Goal: Information Seeking & Learning: Learn about a topic

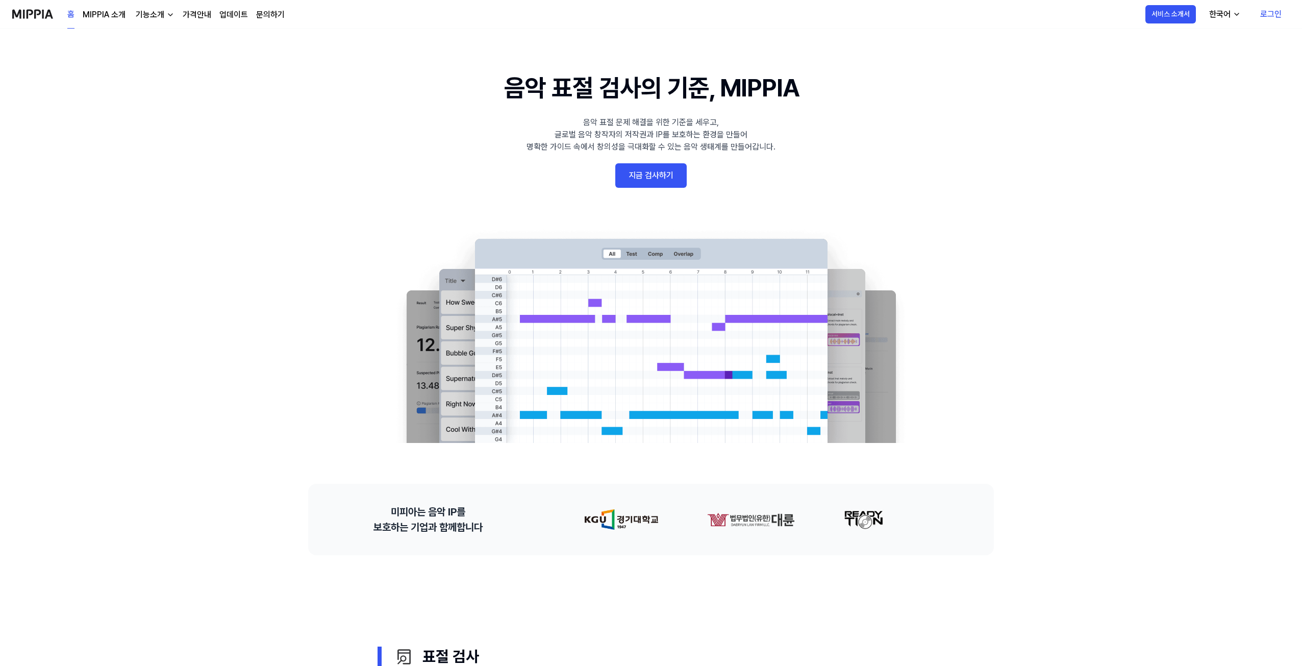
click at [266, 13] on link "문의하기" at bounding box center [270, 15] width 29 height 12
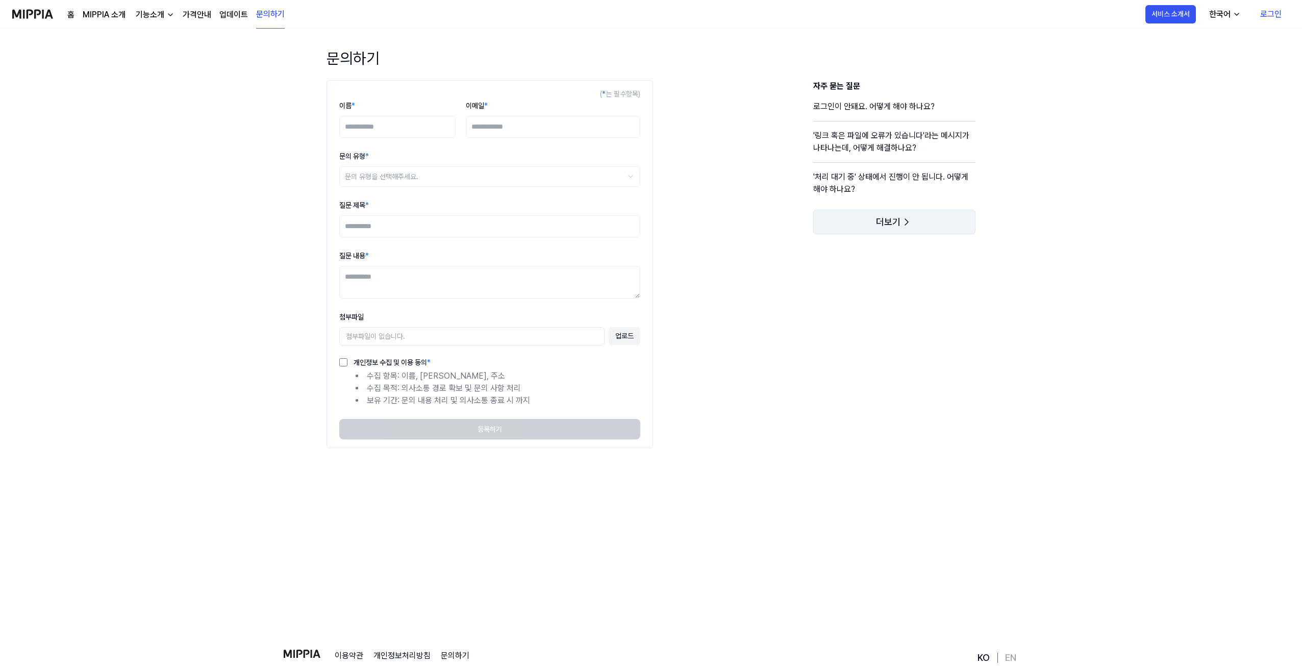
click at [911, 221] on icon at bounding box center [906, 222] width 12 height 12
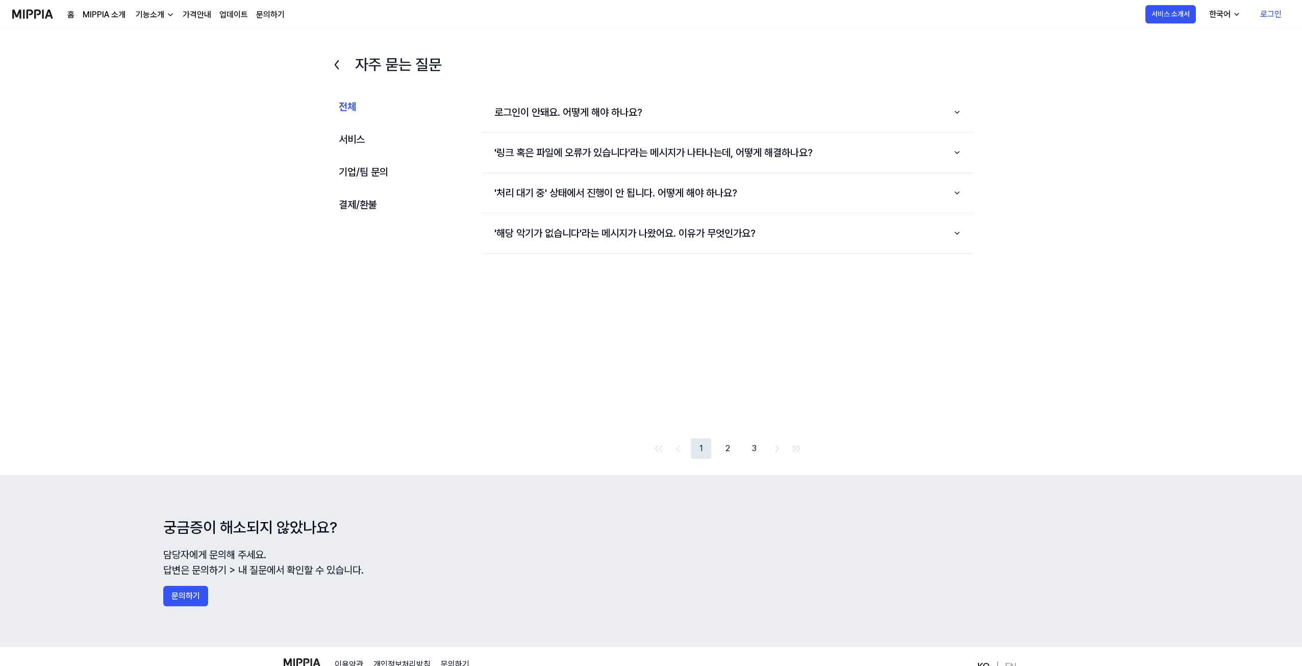
click at [229, 17] on link "업데이트" at bounding box center [233, 15] width 29 height 12
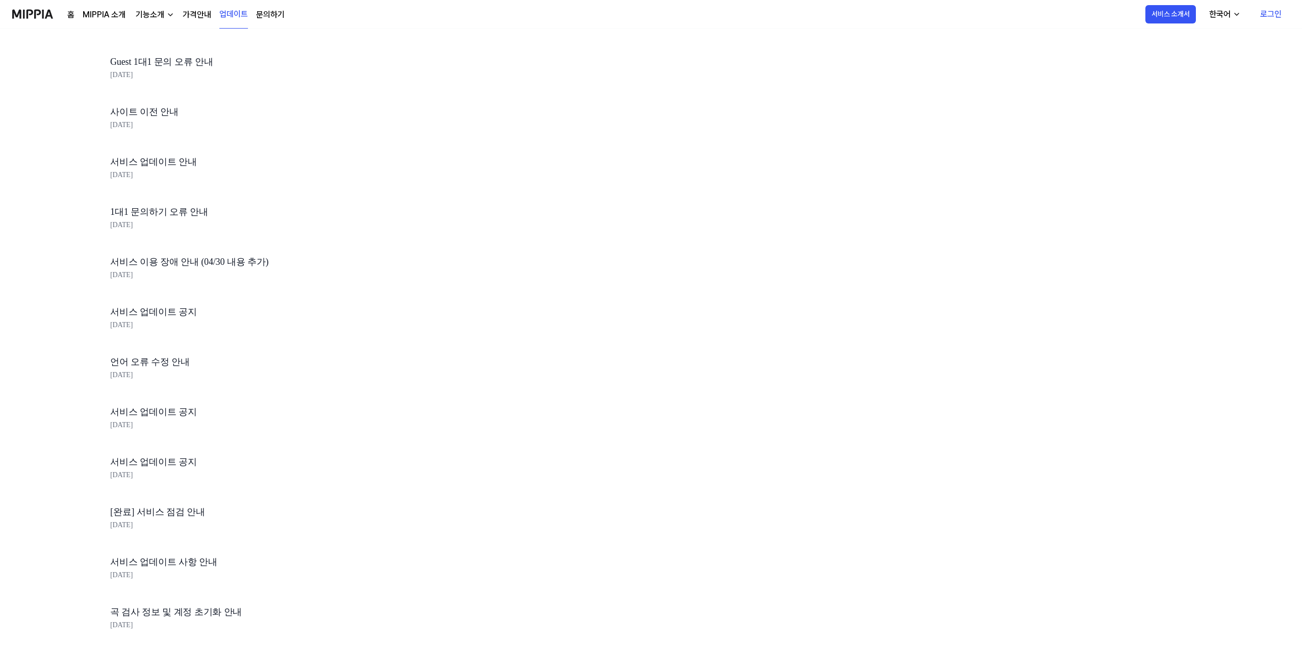
scroll to position [2056, 0]
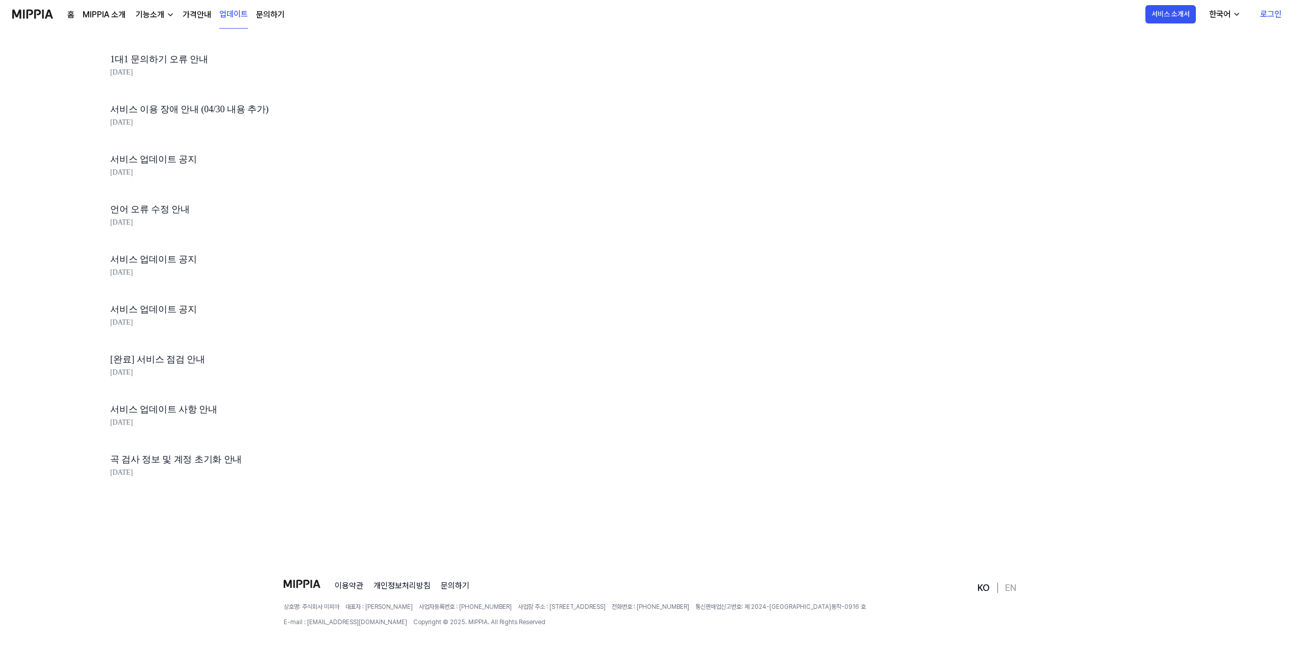
click at [202, 463] on link "곡 검사 정보 및 계정 초기화 안내" at bounding box center [283, 459] width 347 height 15
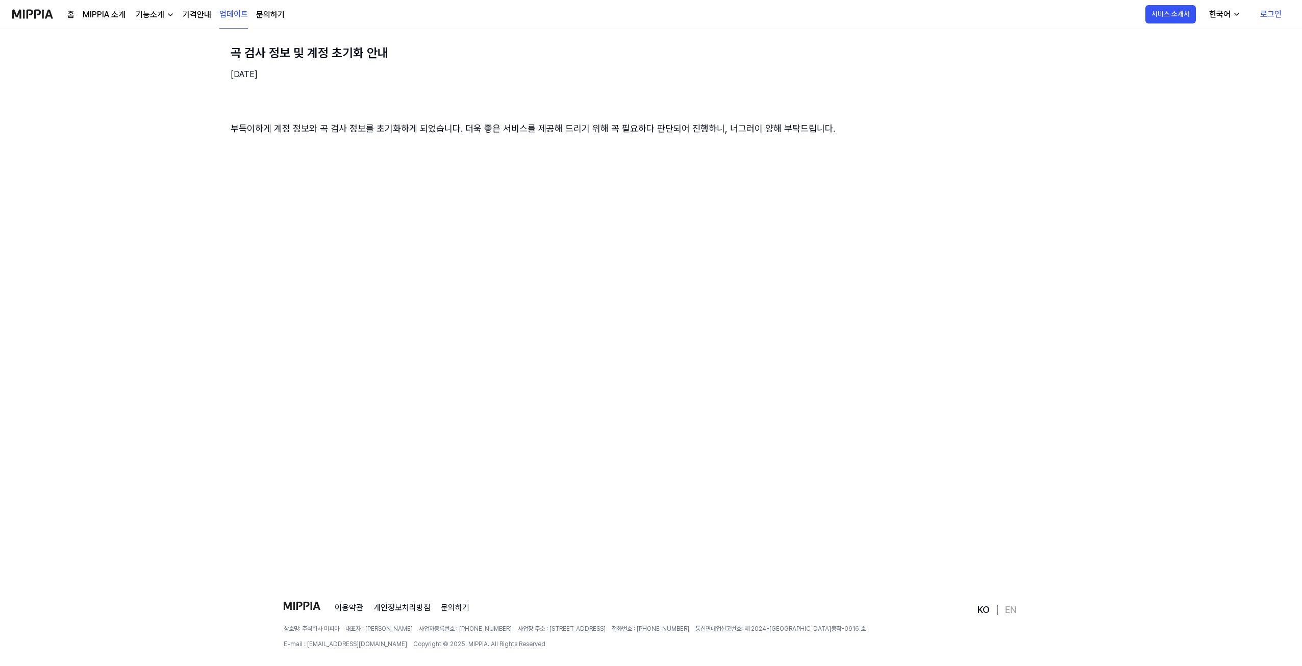
scroll to position [98, 0]
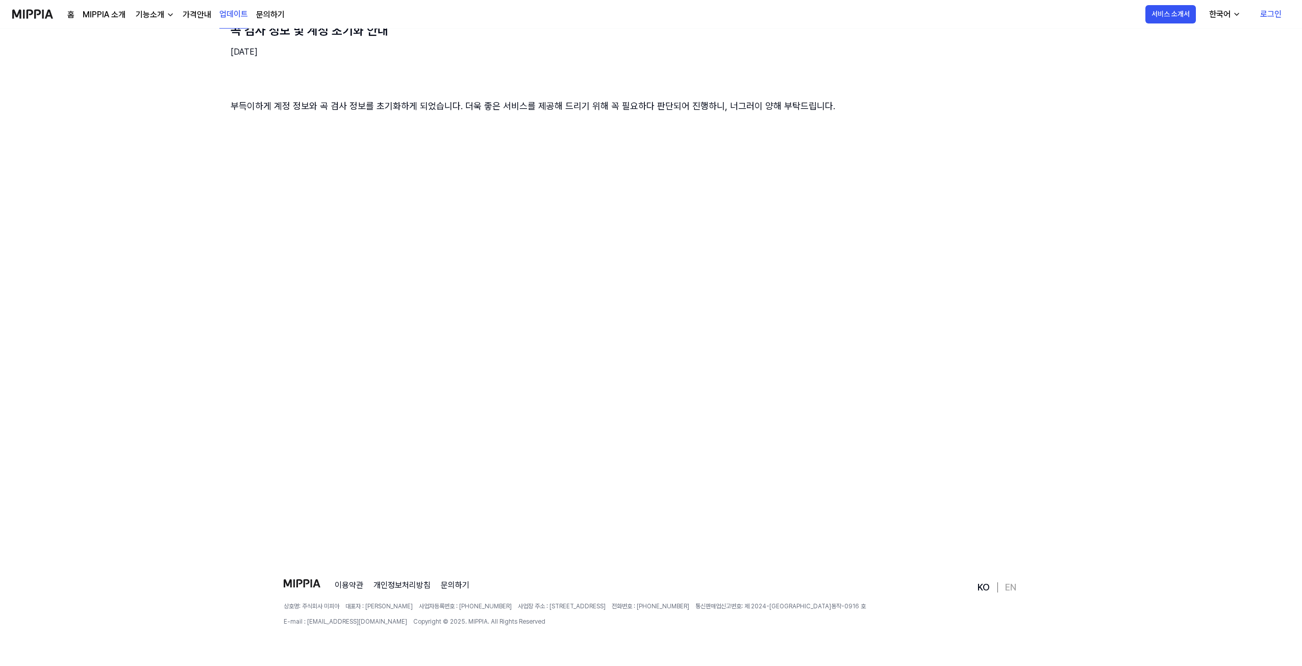
scroll to position [2056, 0]
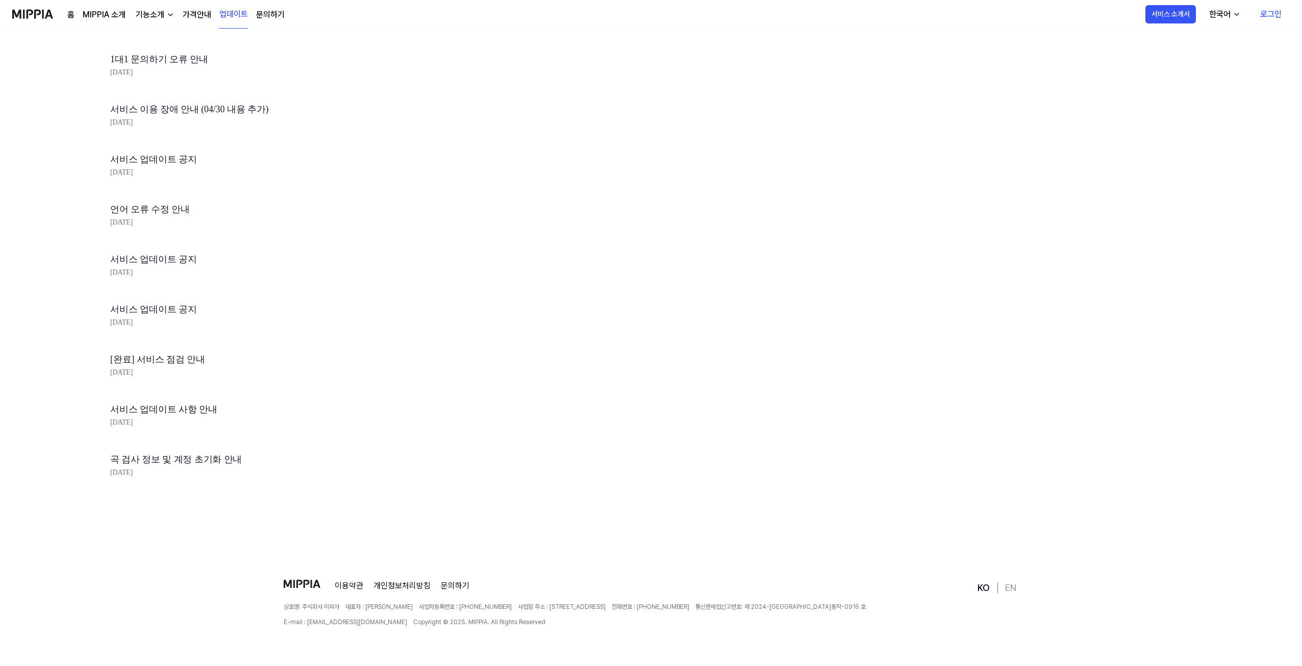
click at [162, 404] on link "서비스 업데이트 사항 안내" at bounding box center [283, 409] width 347 height 15
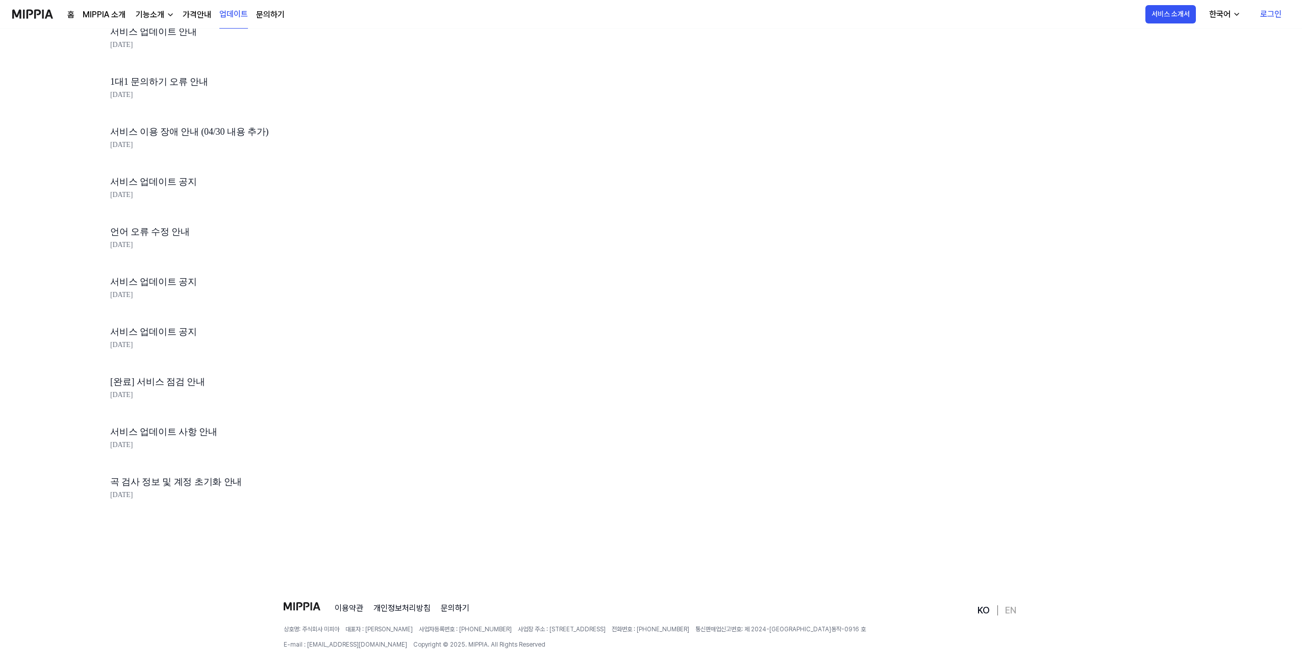
scroll to position [1750, 0]
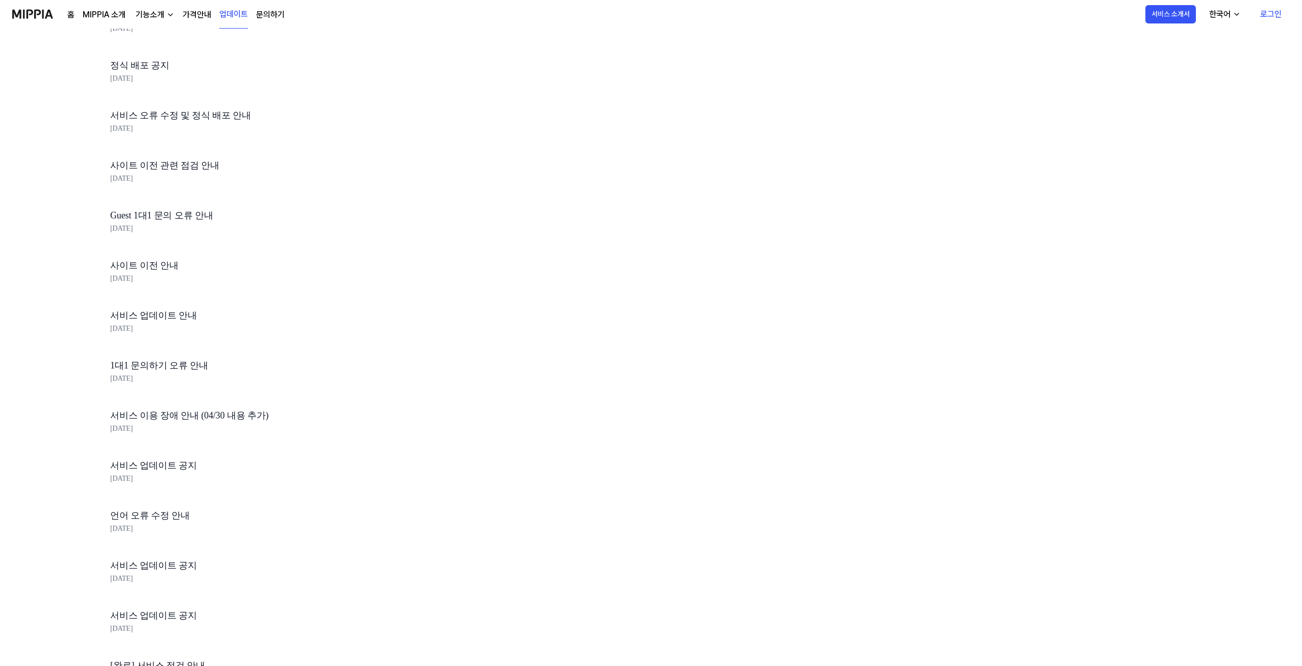
click at [142, 14] on div "기능소개" at bounding box center [150, 15] width 33 height 12
click at [94, 14] on link "MIPPIA 소개" at bounding box center [104, 15] width 43 height 12
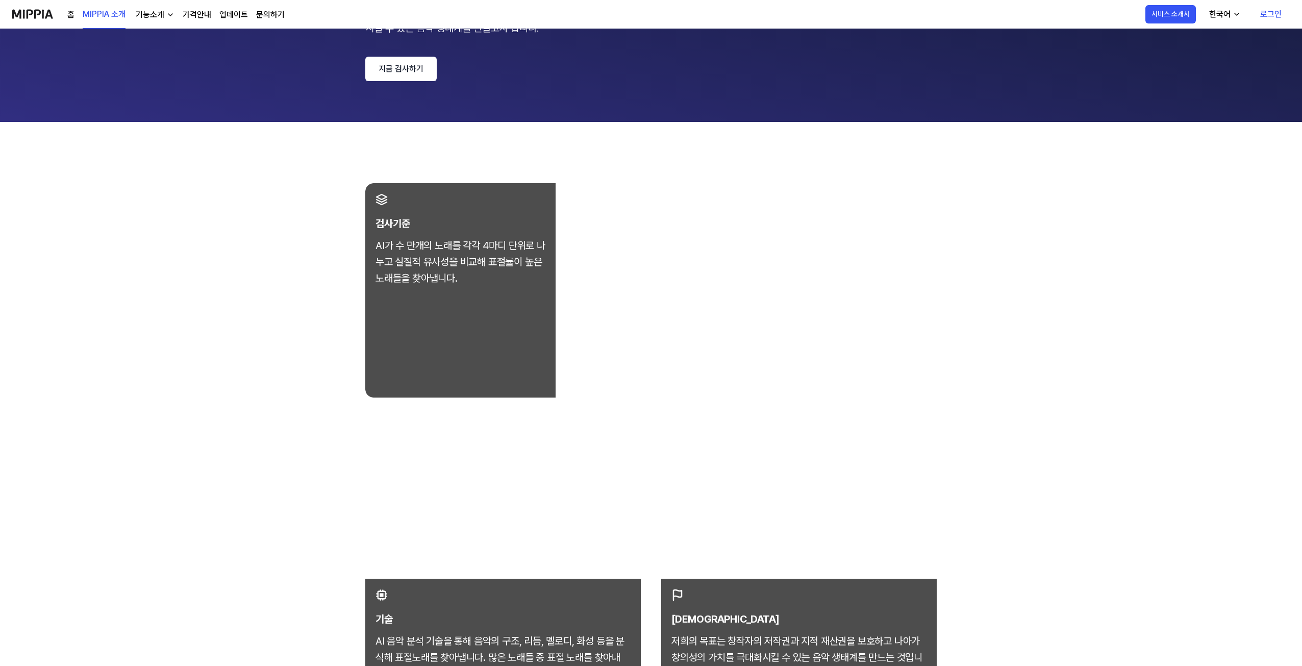
scroll to position [132, 0]
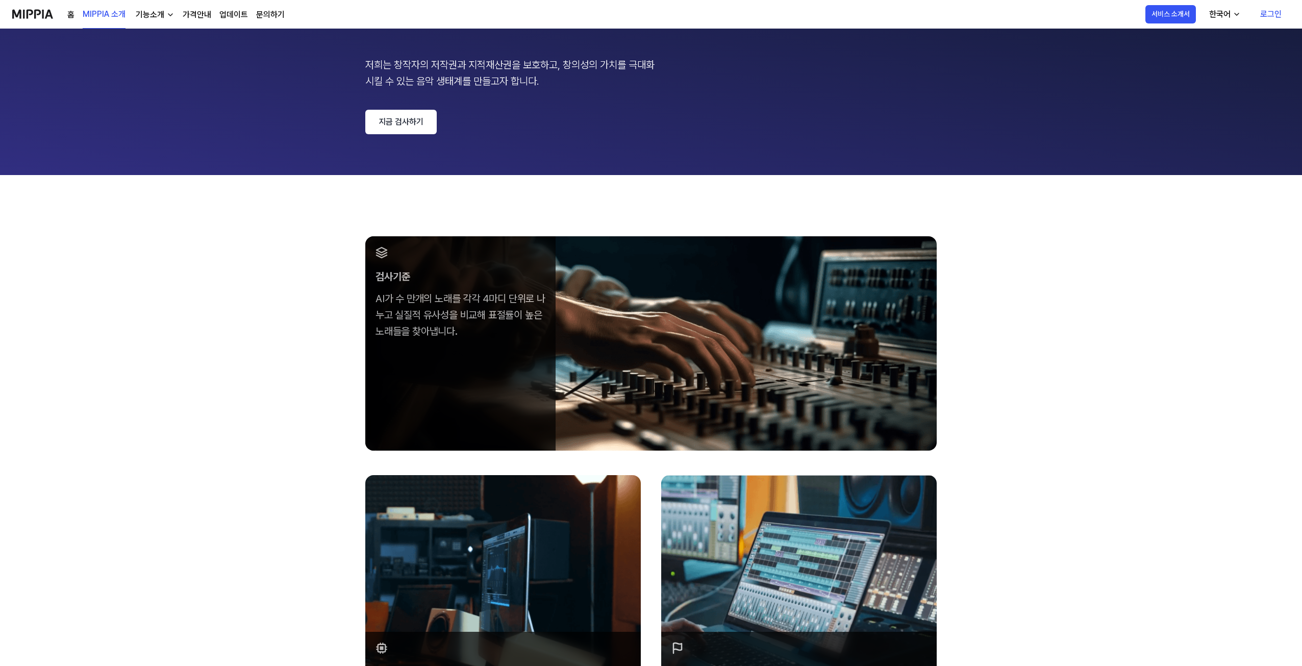
click at [72, 13] on link "홈" at bounding box center [70, 15] width 7 height 12
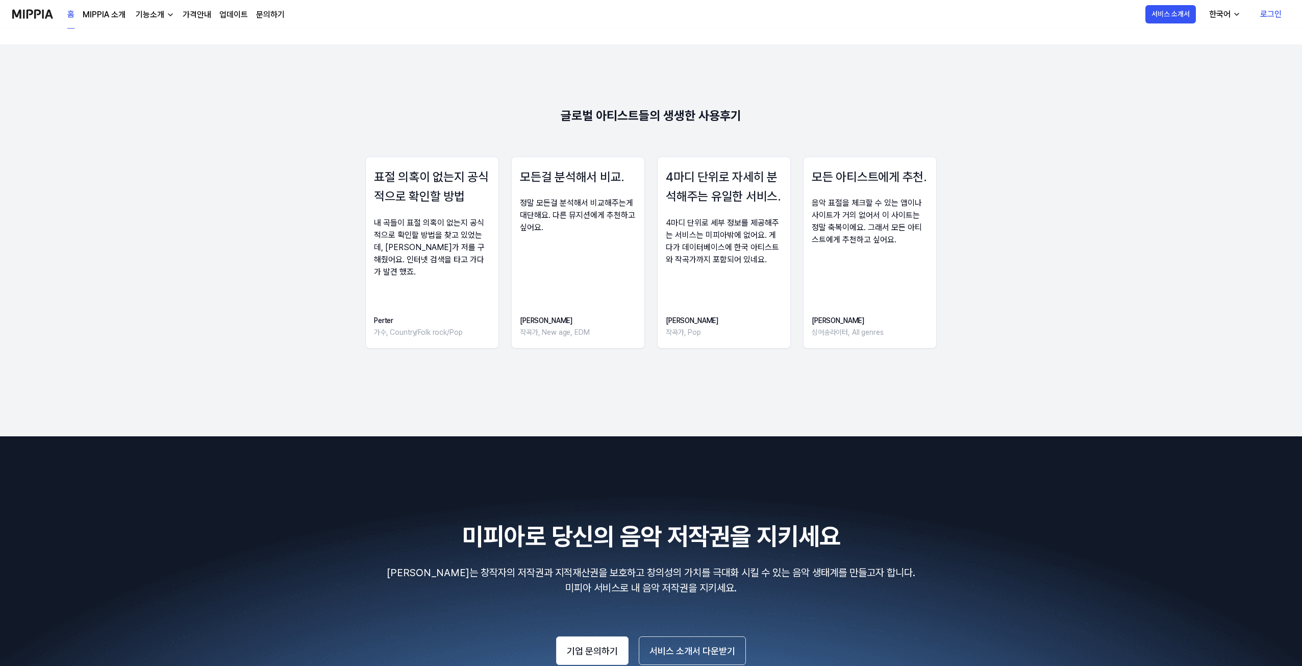
scroll to position [1279, 0]
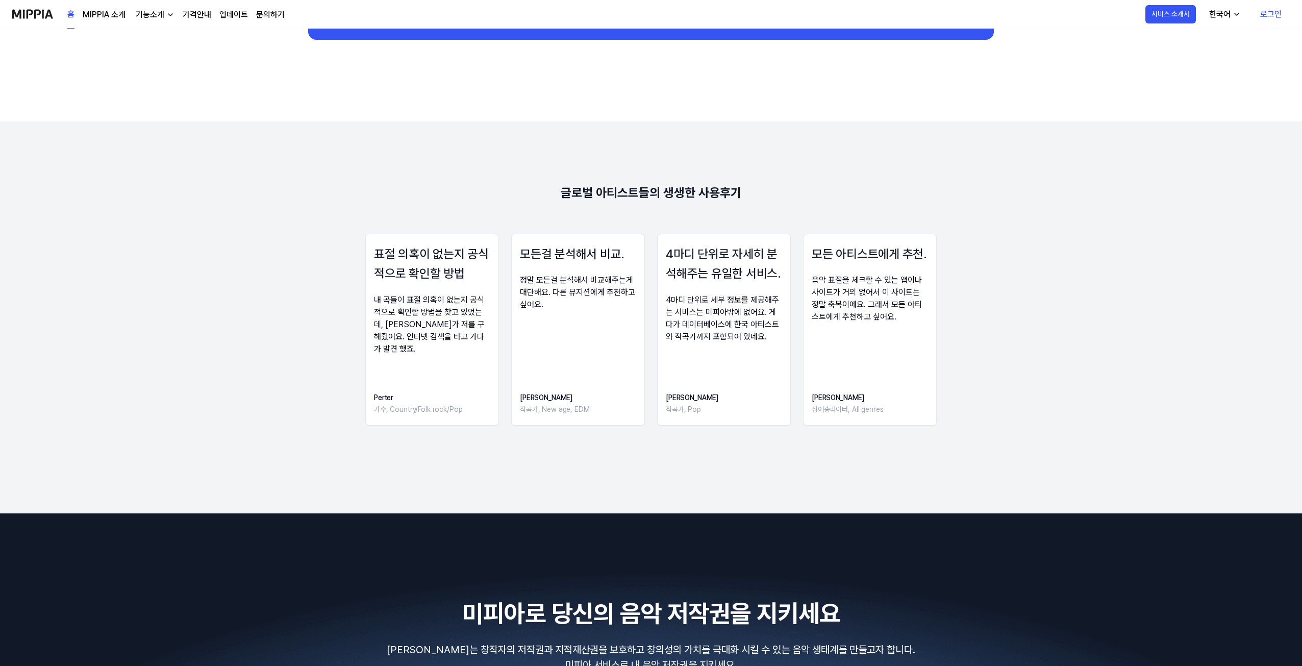
click at [450, 333] on div "내 곡들이 표절 의혹이 없는지 공식적으로 확인할 방법을 찾고 있었는데, [PERSON_NAME]가 저를 구해줬어요. 인터넷 검색을 타고 가다가…" at bounding box center [432, 324] width 116 height 61
click at [678, 407] on div "작곡가, Pop" at bounding box center [692, 409] width 53 height 11
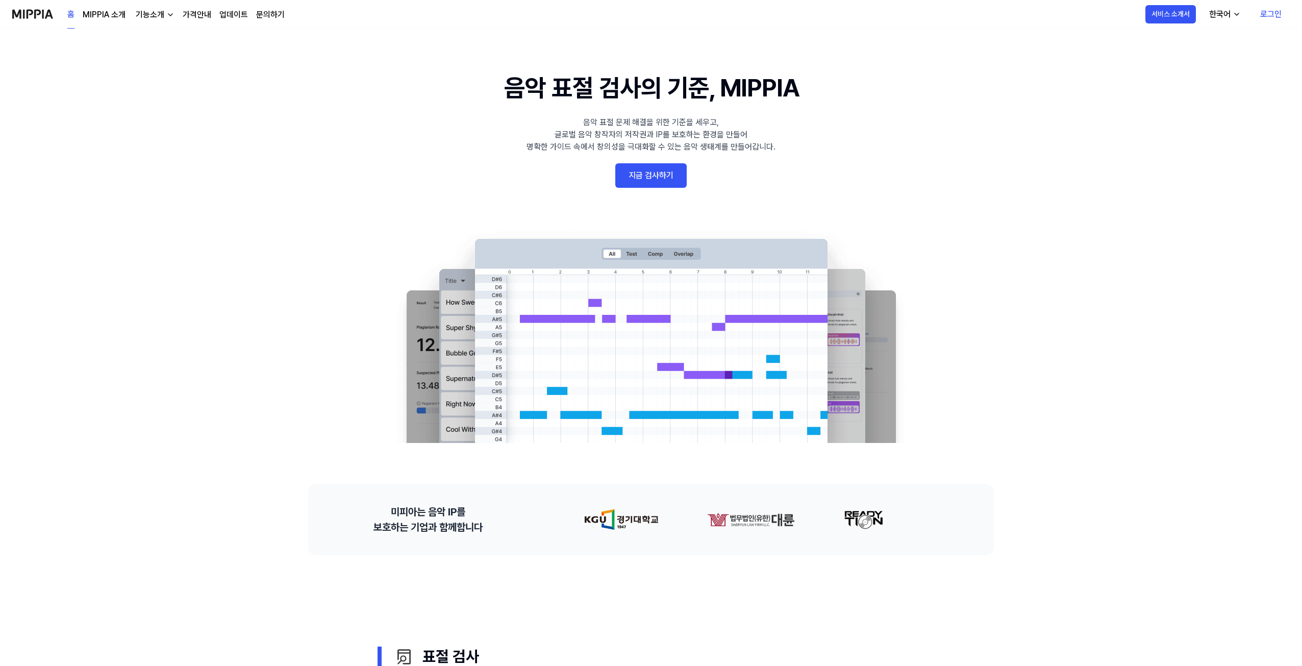
scroll to position [0, 0]
click at [34, 15] on img at bounding box center [32, 14] width 41 height 28
click at [109, 11] on link "MIPPIA 소개" at bounding box center [104, 15] width 43 height 12
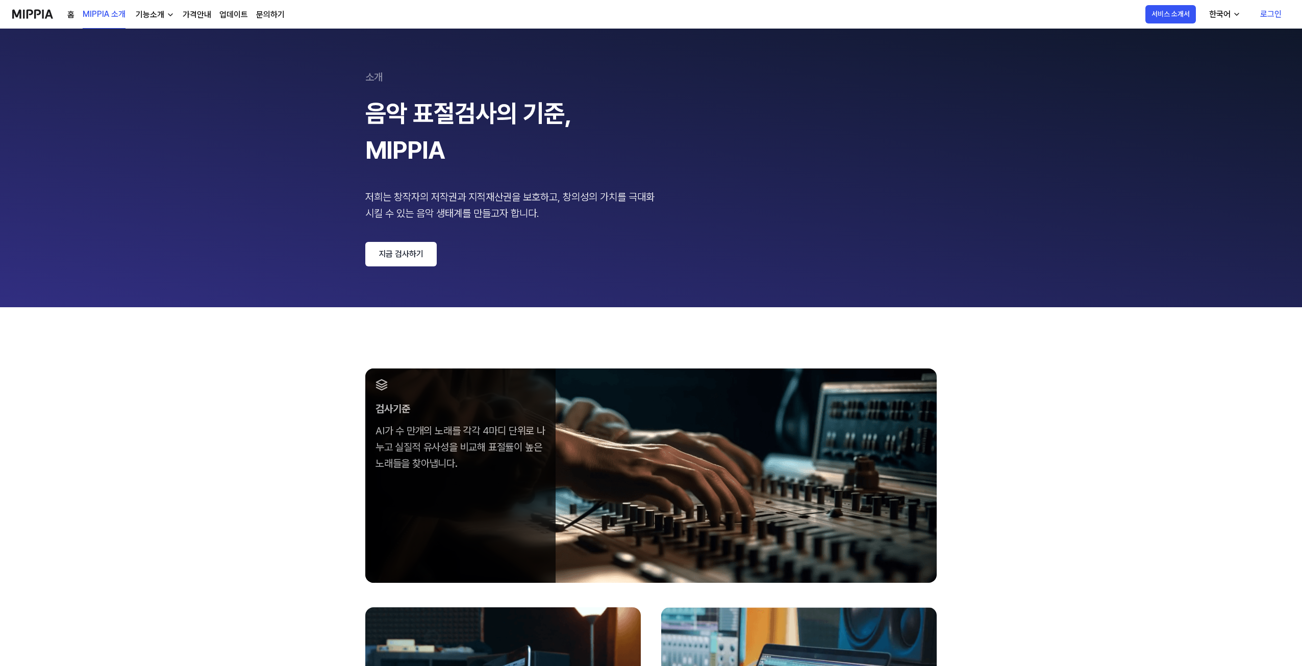
click at [152, 16] on div "기능소개" at bounding box center [150, 15] width 33 height 12
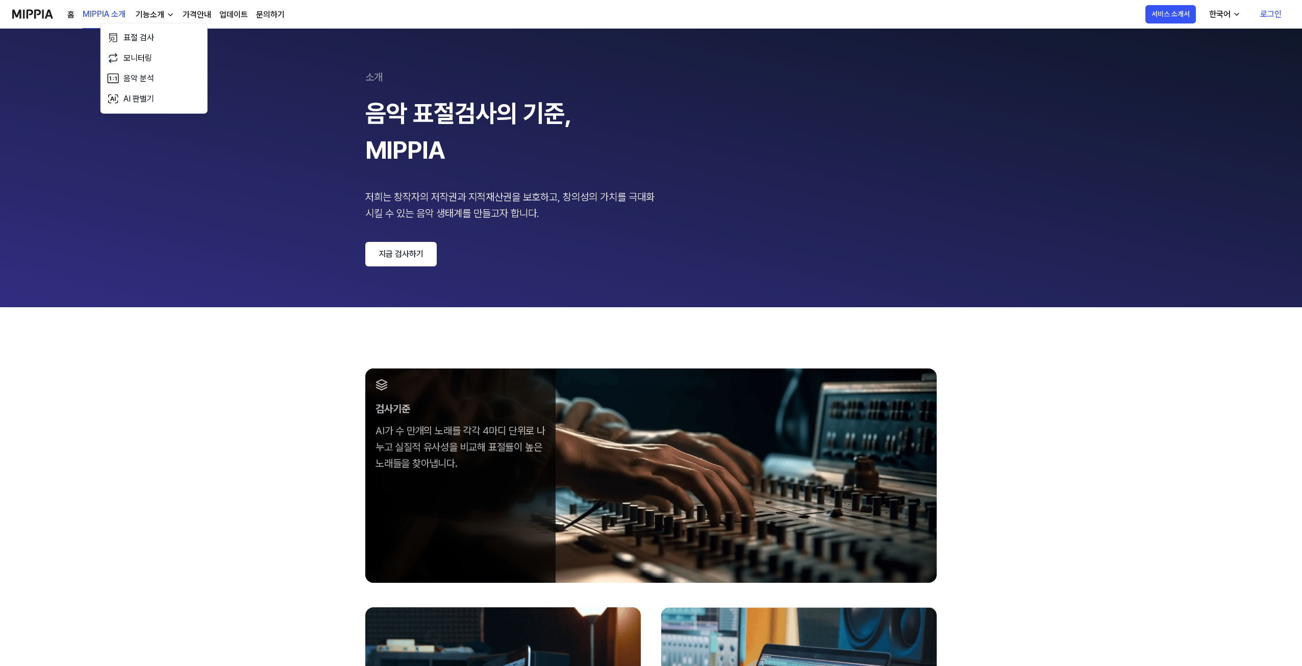
click at [184, 16] on link "가격안내" at bounding box center [197, 15] width 29 height 12
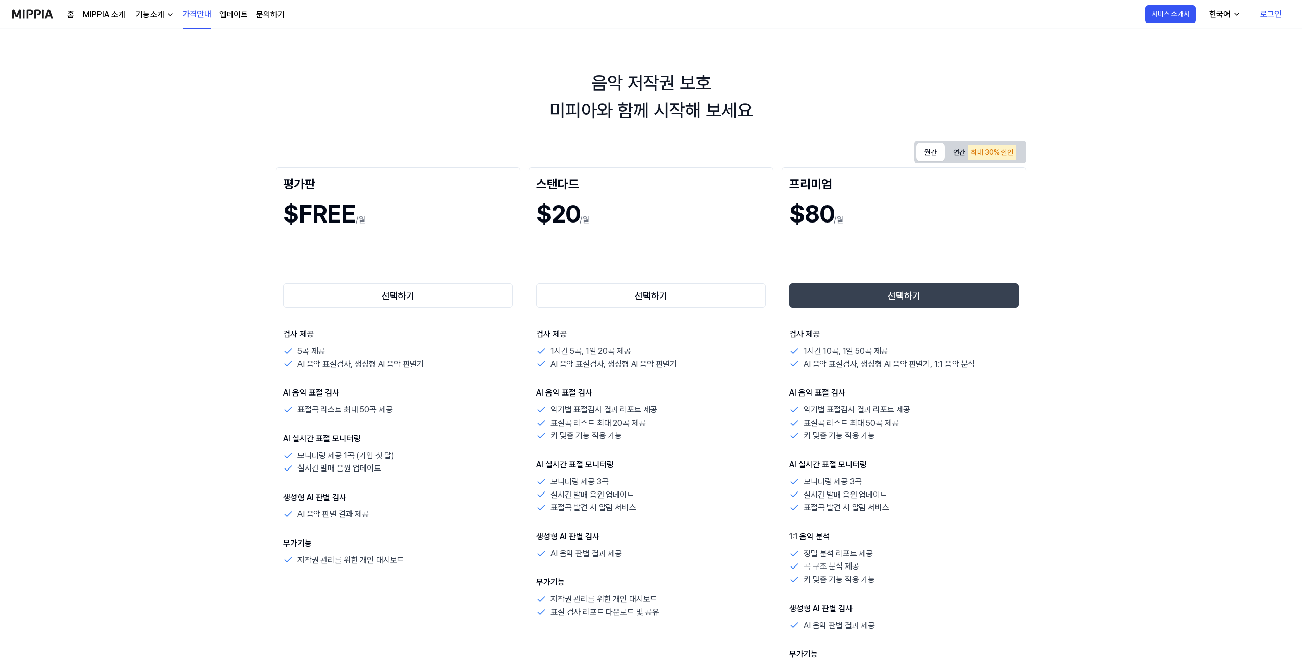
click at [929, 149] on button "월간" at bounding box center [930, 152] width 29 height 18
click at [984, 149] on div "최대 30% 할인" at bounding box center [992, 152] width 48 height 15
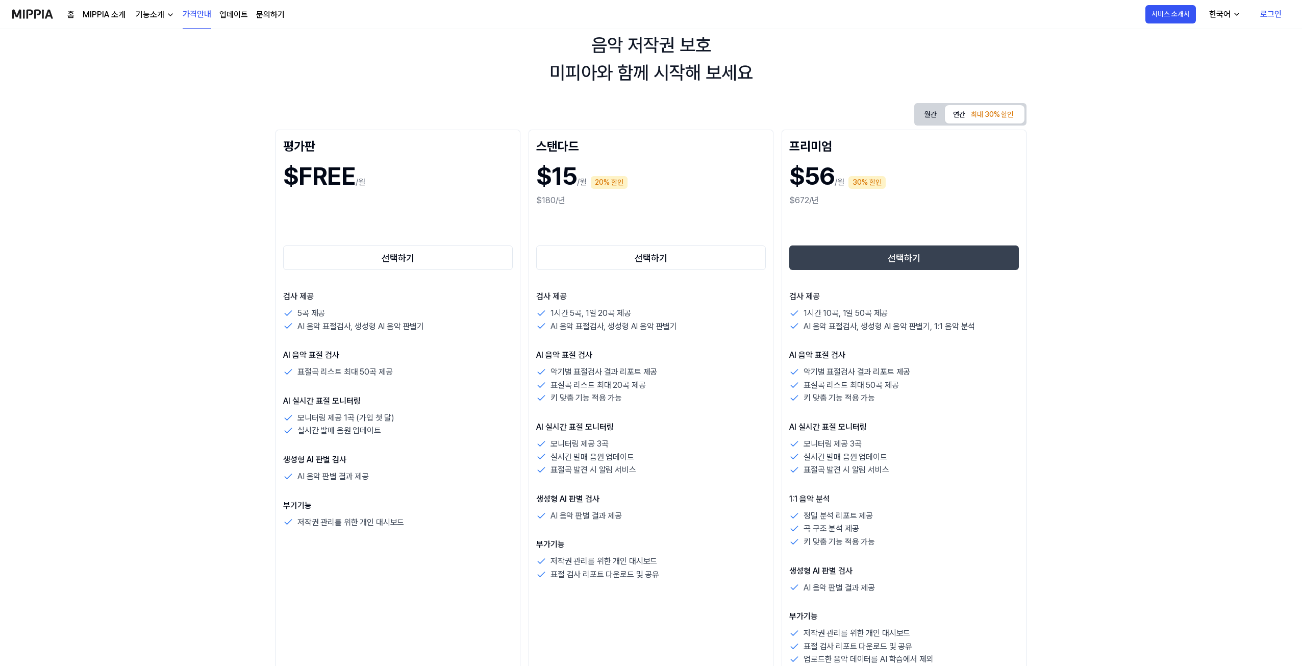
scroll to position [102, 0]
